Goal: Task Accomplishment & Management: Manage account settings

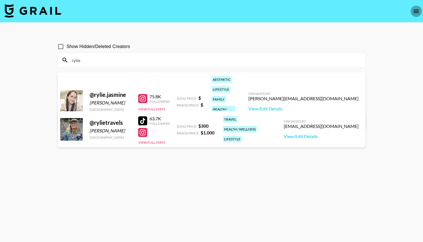
click at [415, 13] on icon "open drawer" at bounding box center [415, 11] width 5 height 3
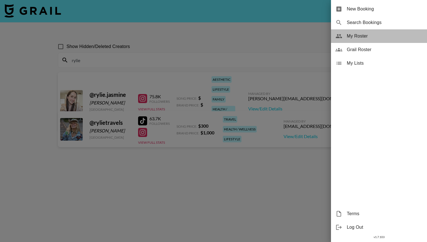
click at [381, 35] on span "My Roster" at bounding box center [385, 36] width 76 height 7
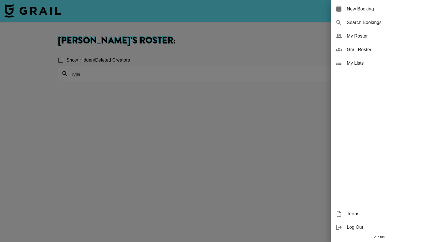
click at [367, 35] on span "My Roster" at bounding box center [385, 36] width 76 height 7
click at [280, 46] on div at bounding box center [213, 121] width 427 height 242
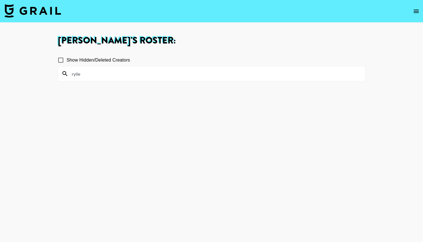
click at [160, 76] on input "rylie" at bounding box center [214, 73] width 293 height 9
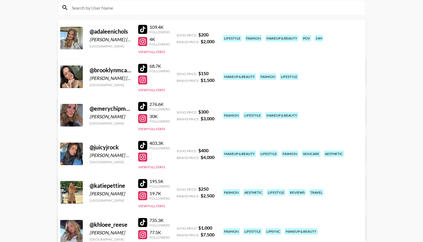
scroll to position [75, 0]
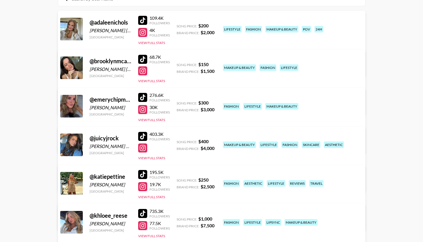
click at [178, 141] on link "View/Edit Details" at bounding box center [123, 144] width 110 height 6
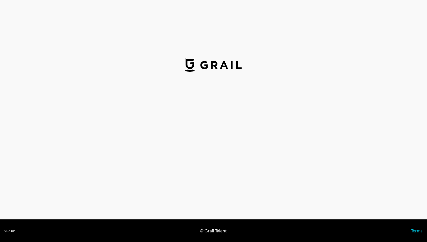
select select "USD"
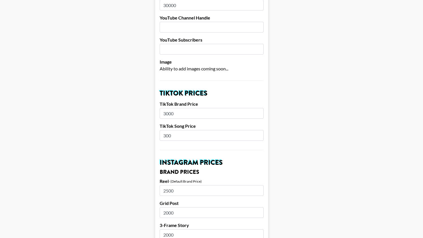
scroll to position [129, 0]
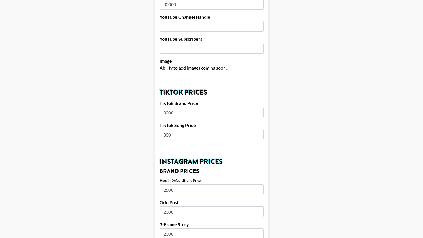
click at [172, 108] on input "3000" at bounding box center [212, 112] width 104 height 11
type input "2500"
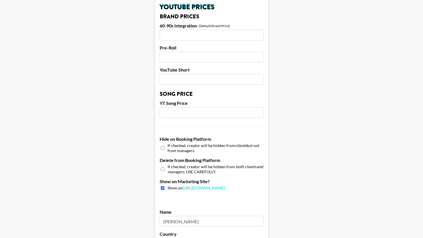
scroll to position [528, 0]
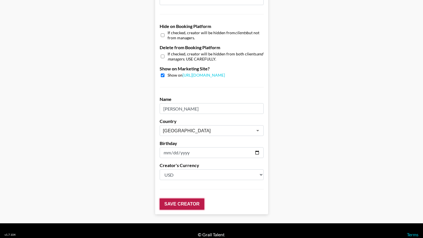
click at [182, 198] on input "Save Creator" at bounding box center [182, 203] width 45 height 11
click at [173, 198] on input "Save Creator" at bounding box center [182, 203] width 45 height 11
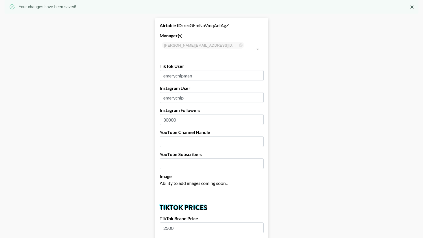
scroll to position [0, 0]
